Goal: Navigation & Orientation: Find specific page/section

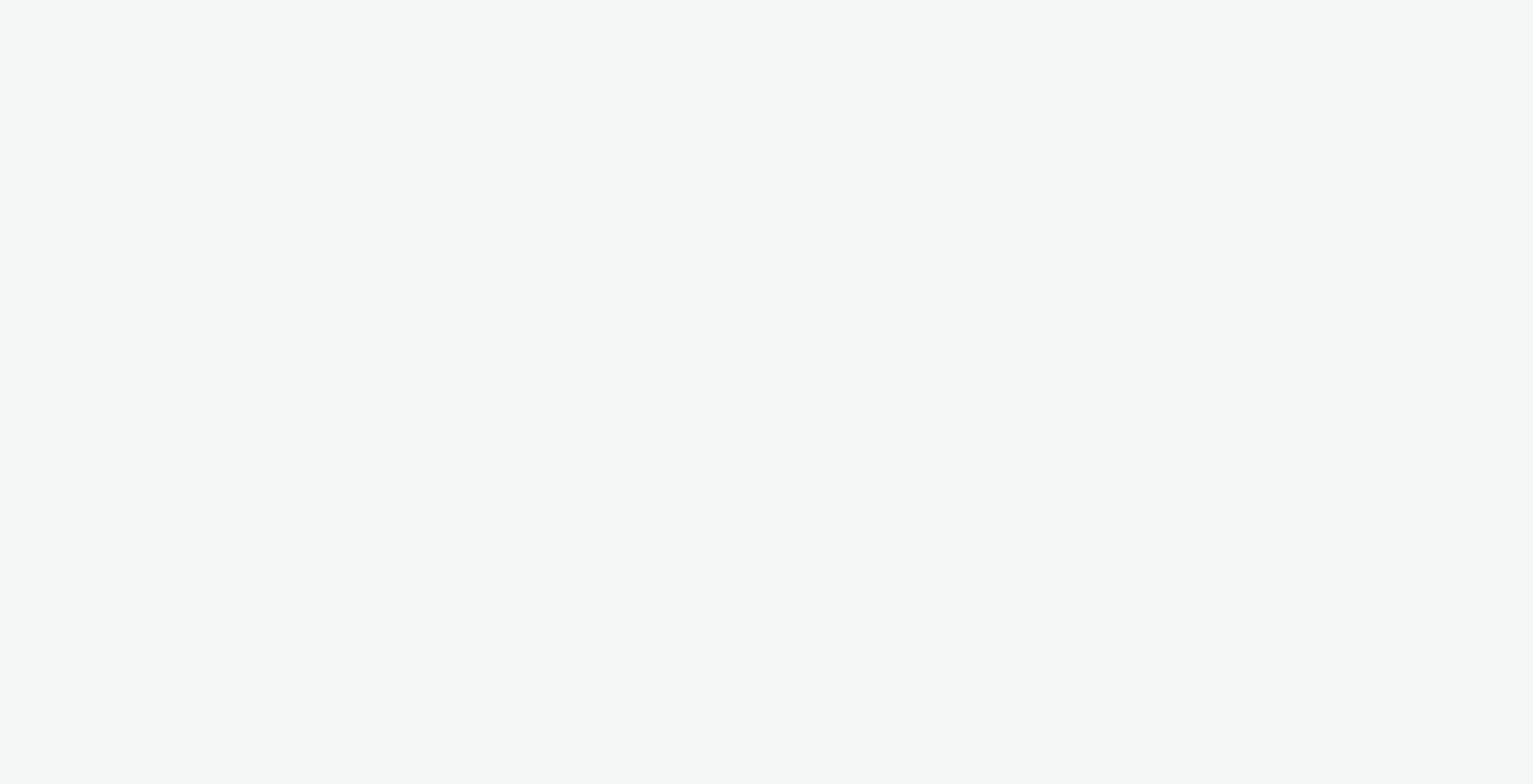
select select "9bcd8e0d-5764-4b89-88fe-b89ee02050ce"
select select "b9dae05b-e3f1-4ff2-954b-b373158465c4"
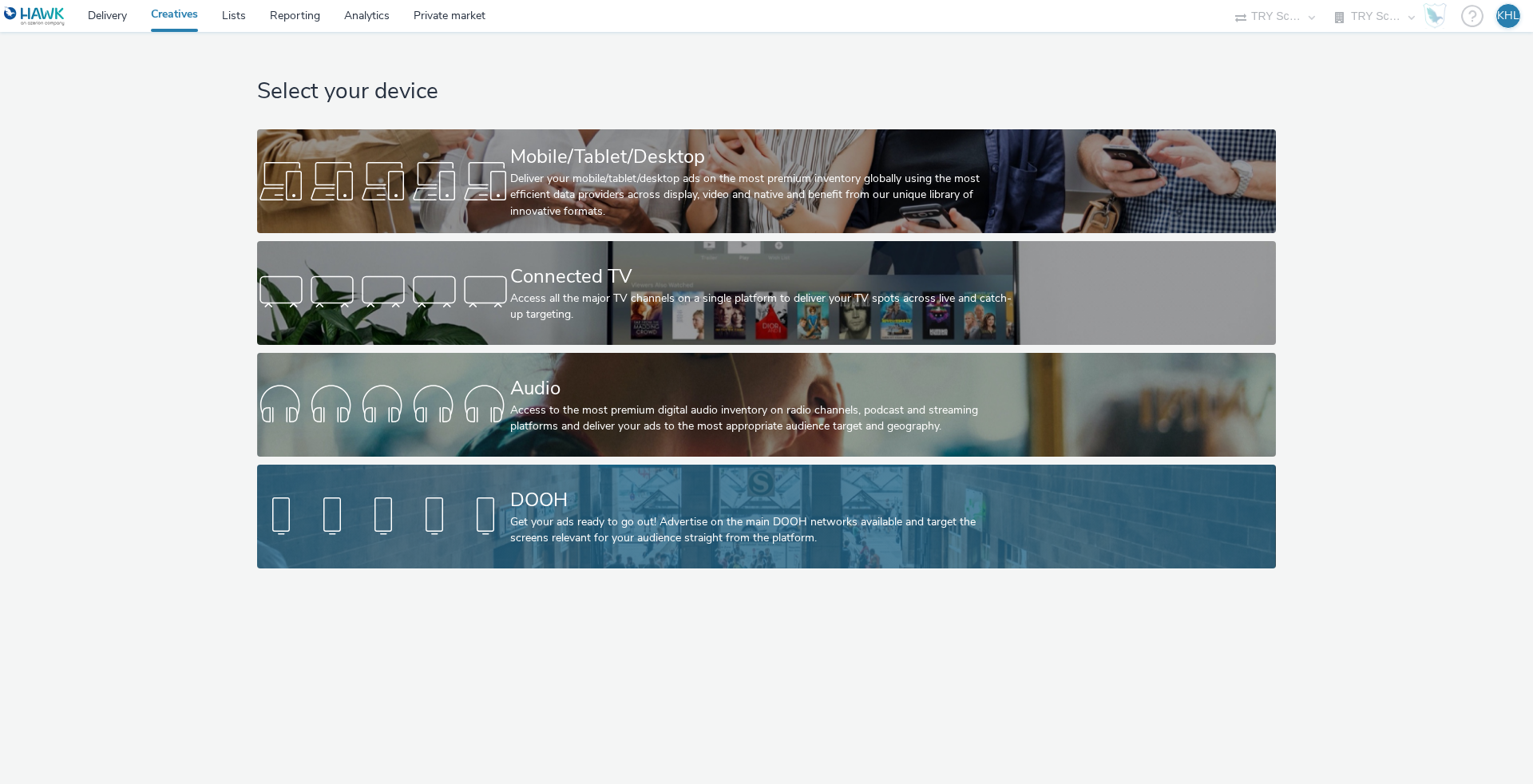
click at [610, 506] on div "DOOH" at bounding box center [763, 500] width 507 height 28
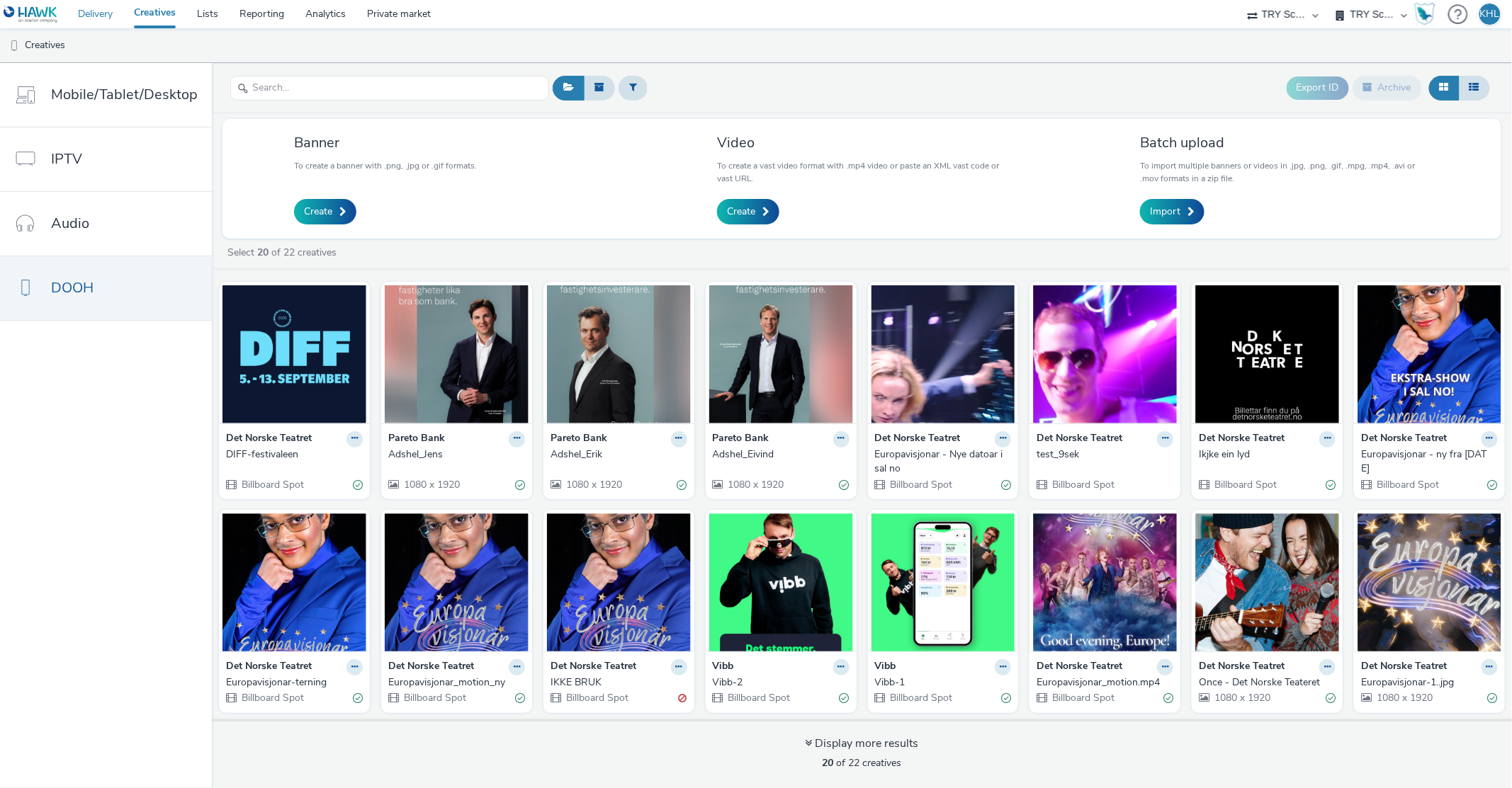
click at [100, 14] on link "Delivery" at bounding box center [96, 14] width 56 height 28
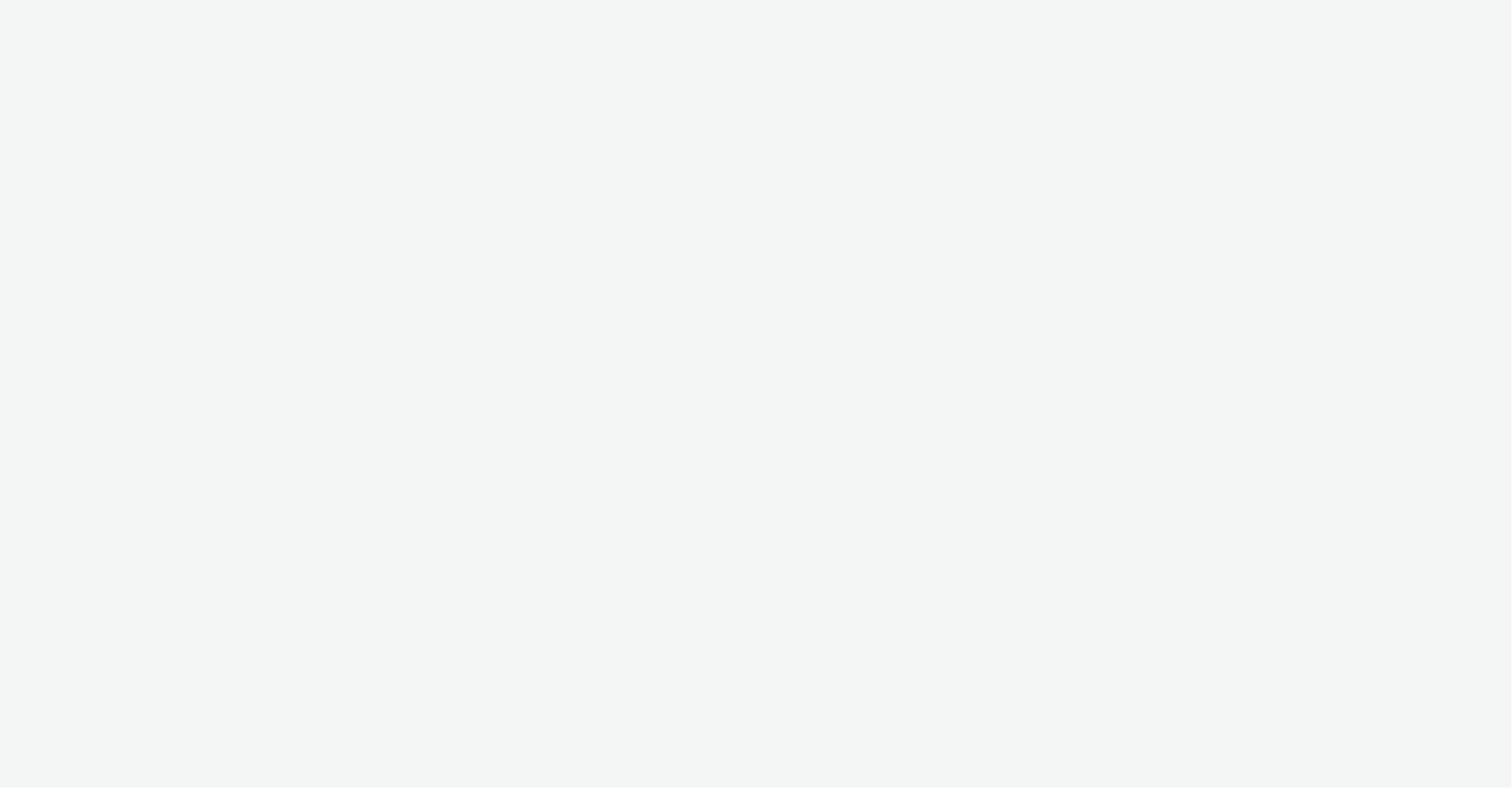
select select "9bcd8e0d-5764-4b89-88fe-b89ee02050ce"
select select "b9dae05b-e3f1-4ff2-954b-b373158465c4"
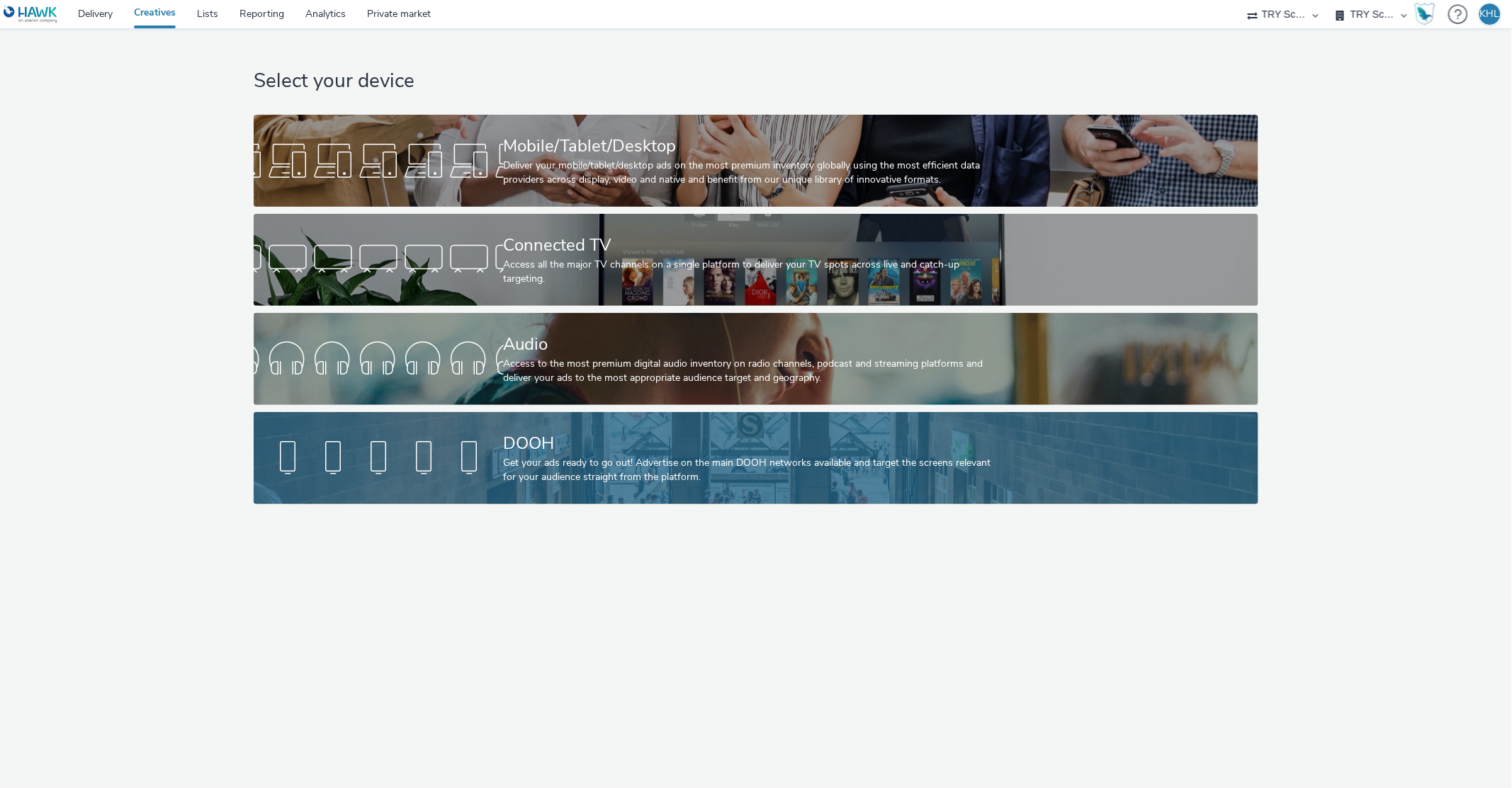
click at [465, 478] on div at bounding box center [378, 458] width 250 height 45
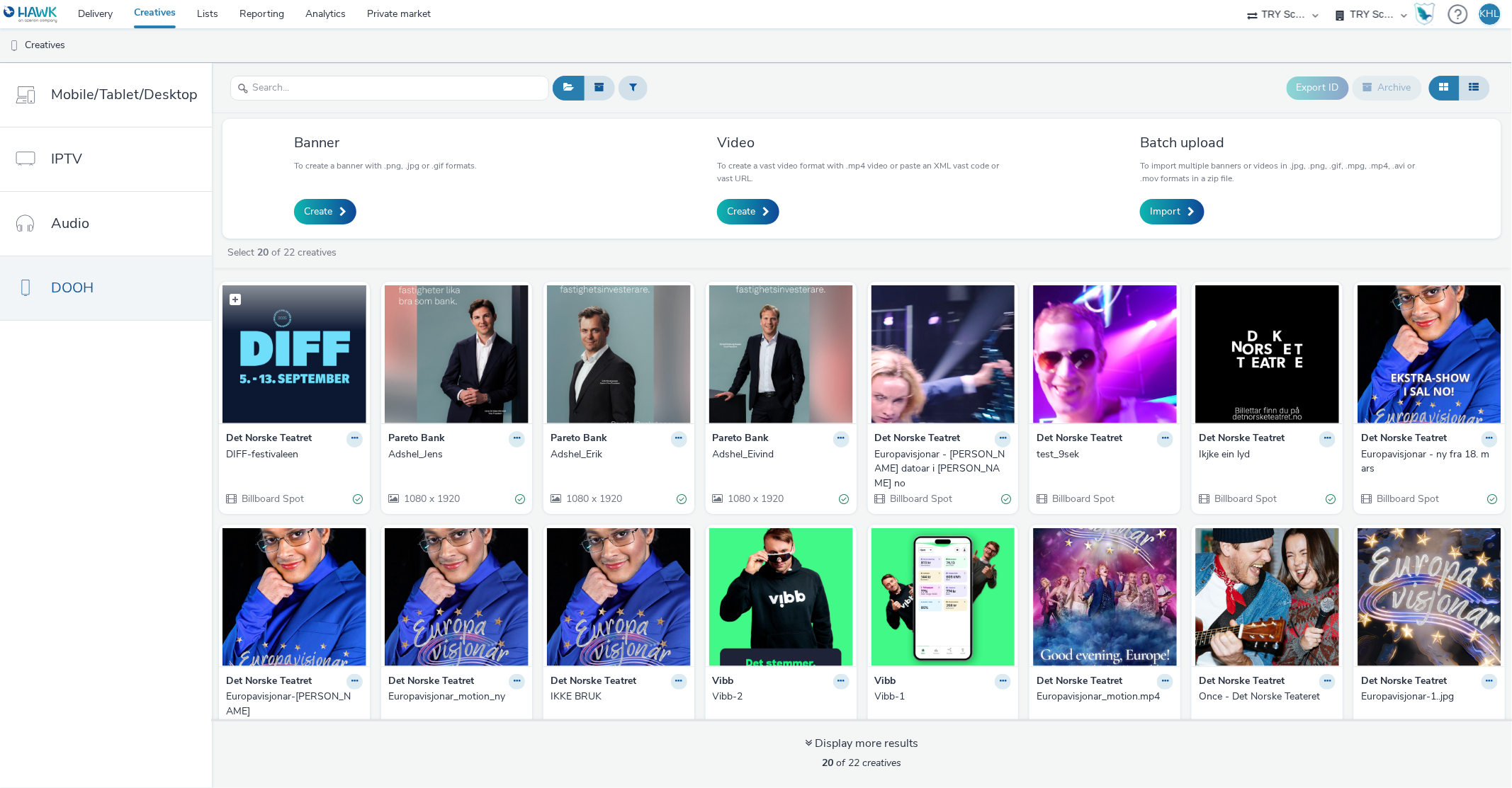
click at [323, 337] on img at bounding box center [294, 355] width 144 height 138
